Goal: Task Accomplishment & Management: Manage account settings

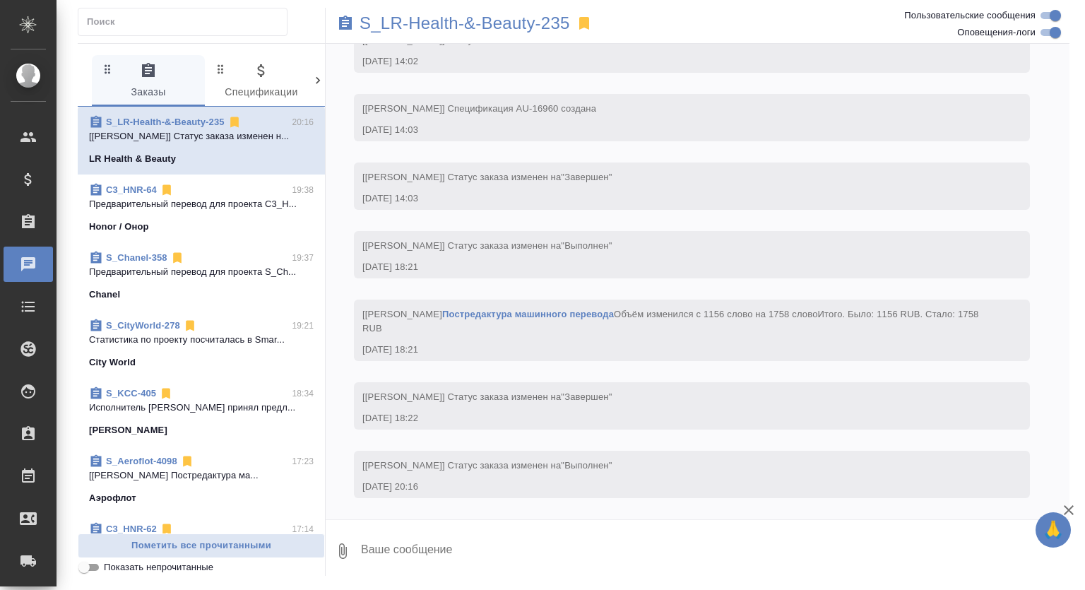
scroll to position [4424, 0]
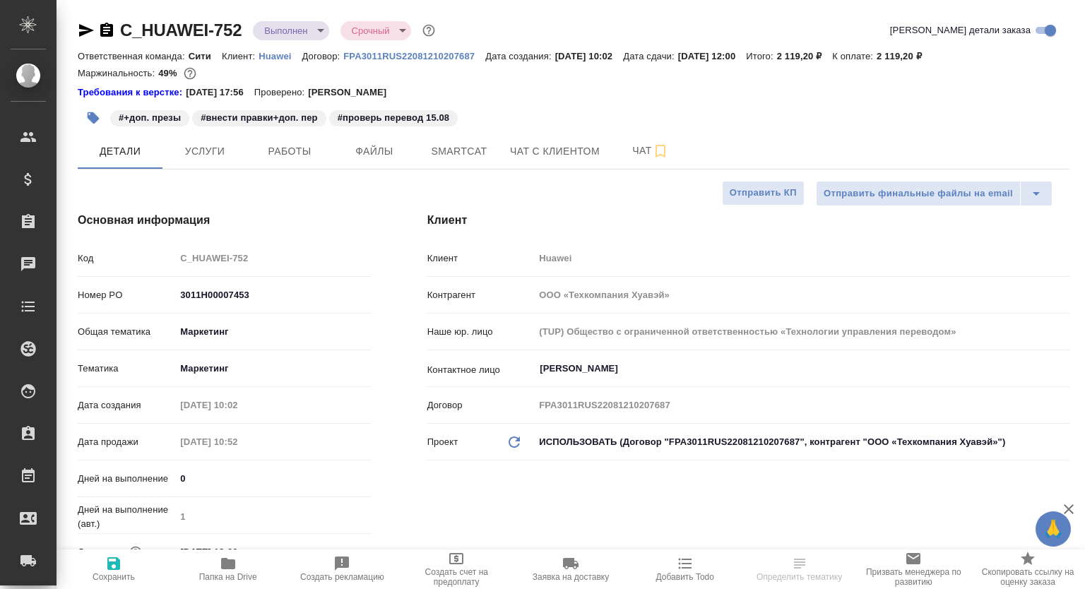
select select "RU"
type textarea "x"
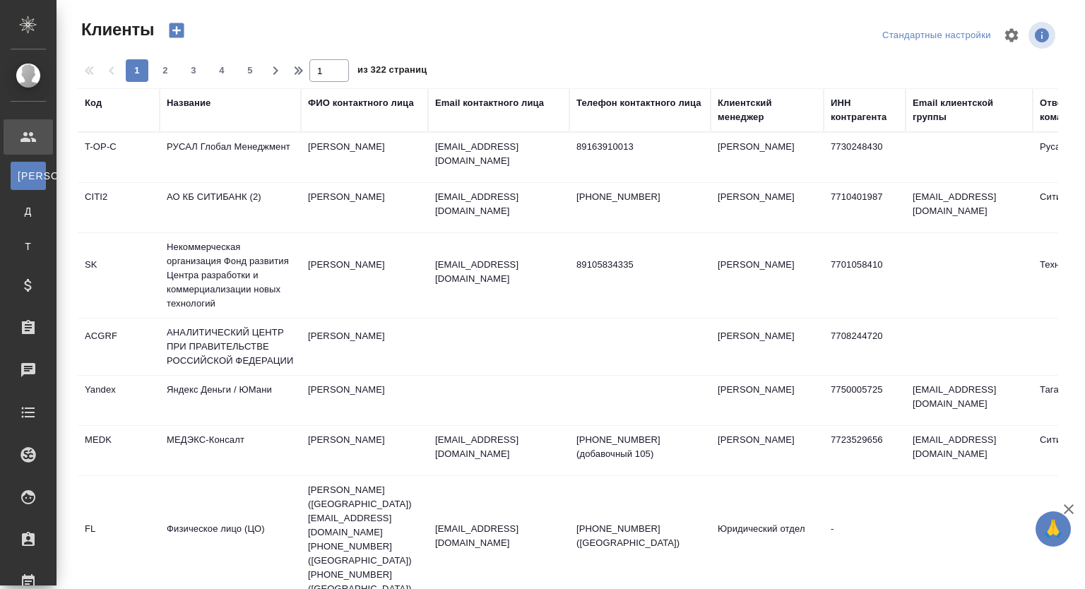
select select "RU"
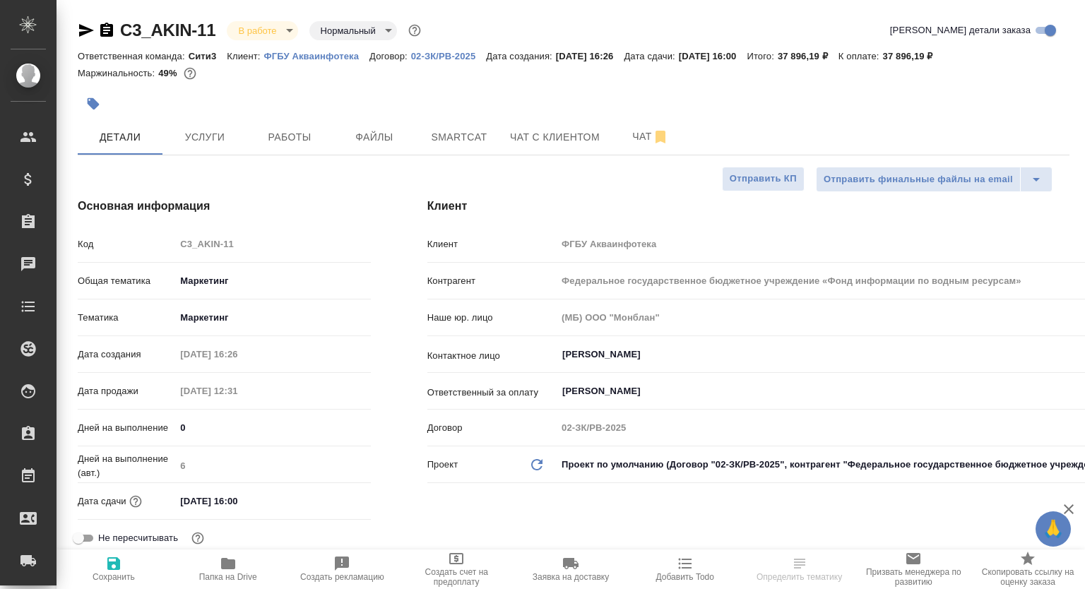
select select "RU"
type textarea "x"
